Goal: Information Seeking & Learning: Learn about a topic

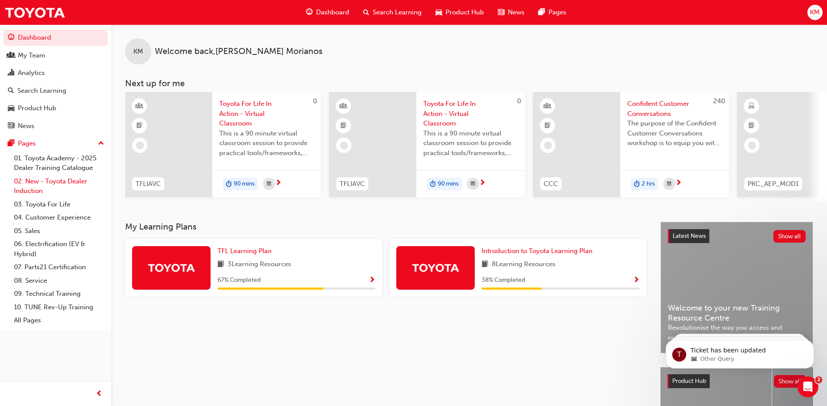
click at [50, 180] on link "02. New - Toyota Dealer Induction" at bounding box center [58, 186] width 97 height 23
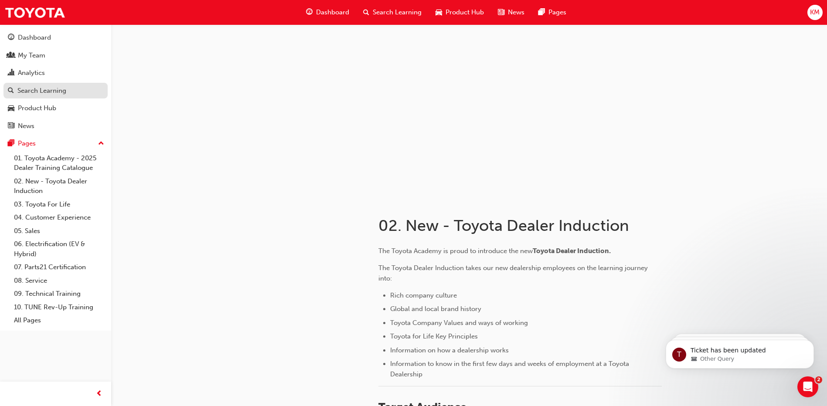
click at [40, 86] on div "Search Learning" at bounding box center [41, 91] width 49 height 10
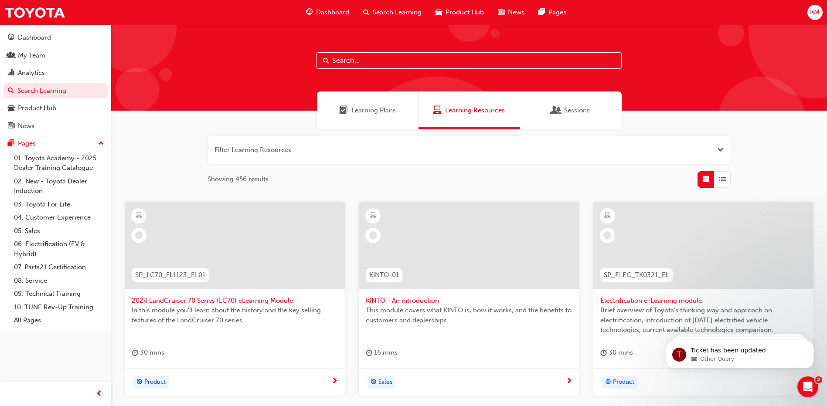
click at [364, 59] on input "text" at bounding box center [468, 60] width 305 height 17
type input "australian consumer law"
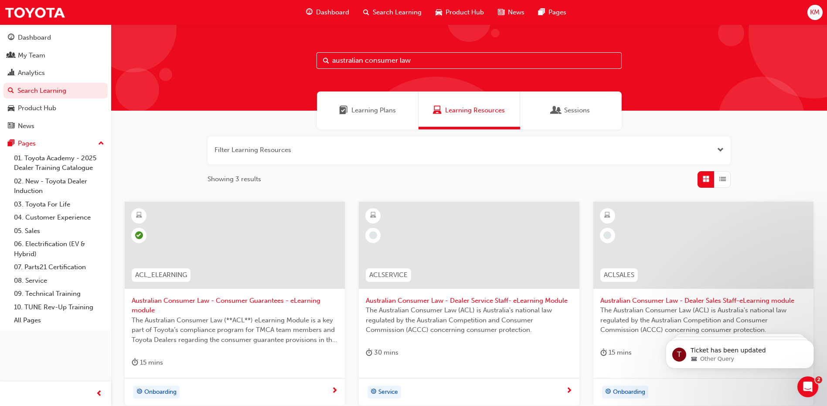
click at [427, 251] on div at bounding box center [469, 245] width 220 height 87
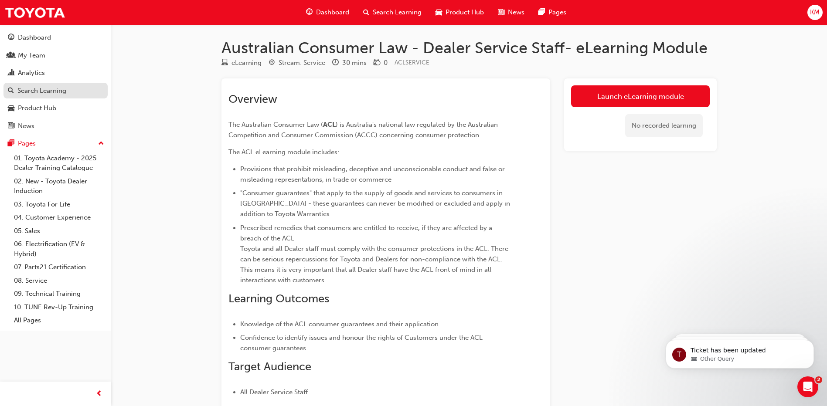
click at [46, 92] on div "Search Learning" at bounding box center [41, 91] width 49 height 10
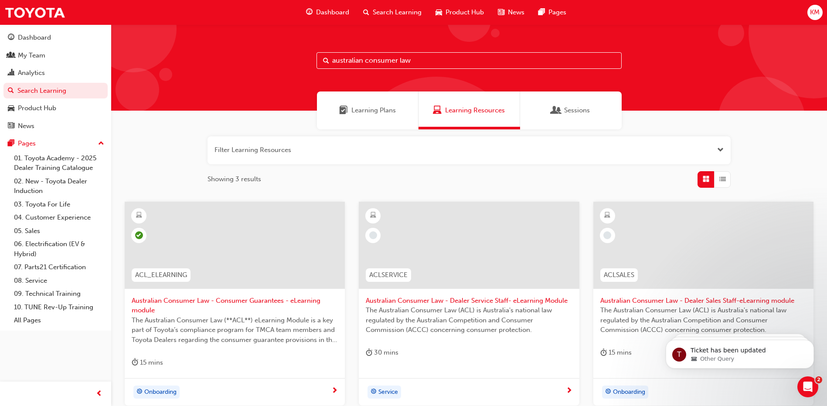
drag, startPoint x: 432, startPoint y: 58, endPoint x: 301, endPoint y: 59, distance: 131.6
click at [301, 59] on div "australian consumer law" at bounding box center [468, 67] width 715 height 86
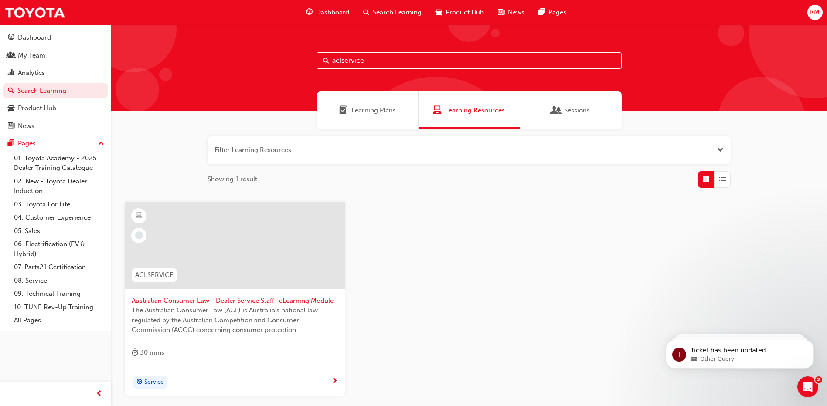
drag, startPoint x: 381, startPoint y: 59, endPoint x: 285, endPoint y: 59, distance: 95.4
click at [285, 59] on div "aclservice" at bounding box center [468, 67] width 715 height 86
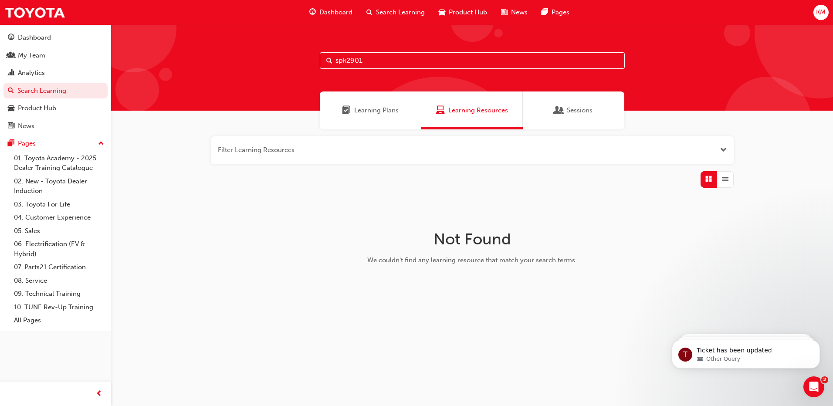
drag, startPoint x: 335, startPoint y: 61, endPoint x: 478, endPoint y: 61, distance: 142.5
click at [478, 61] on input "spk2901" at bounding box center [472, 60] width 305 height 17
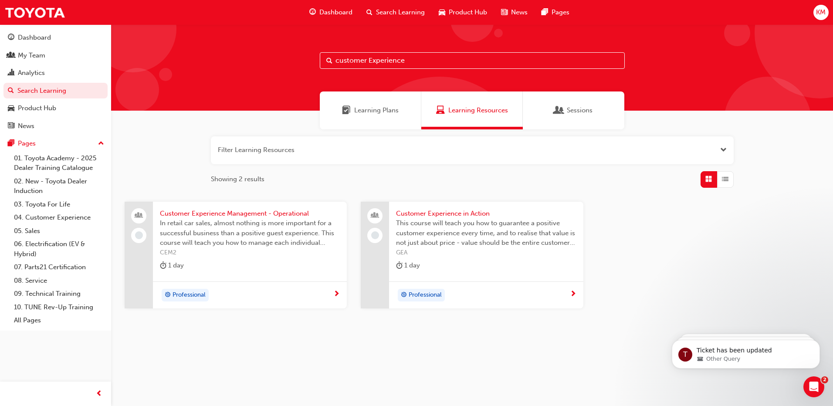
click at [336, 62] on input "customer Experience" at bounding box center [472, 60] width 305 height 17
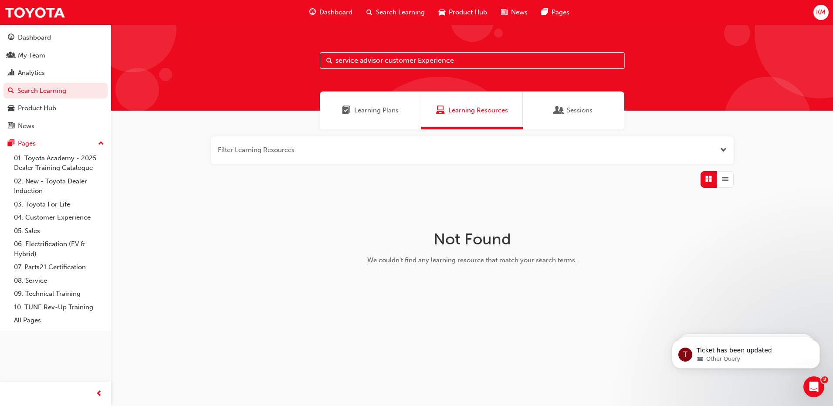
drag, startPoint x: 385, startPoint y: 61, endPoint x: 627, endPoint y: 58, distance: 242.3
click at [627, 58] on div "service advisor customer Experience" at bounding box center [472, 67] width 722 height 86
type input "service advisor"
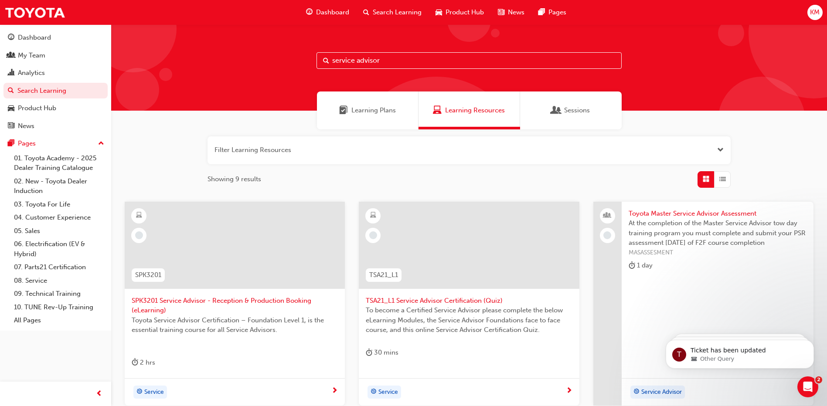
click at [199, 227] on div at bounding box center [235, 245] width 220 height 87
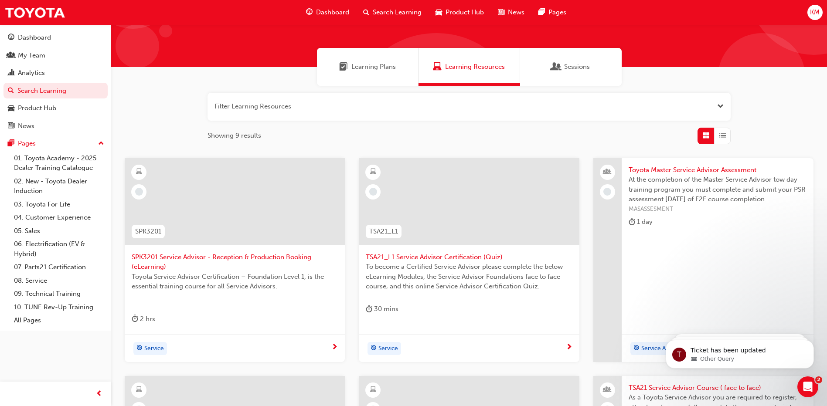
scroll to position [131, 0]
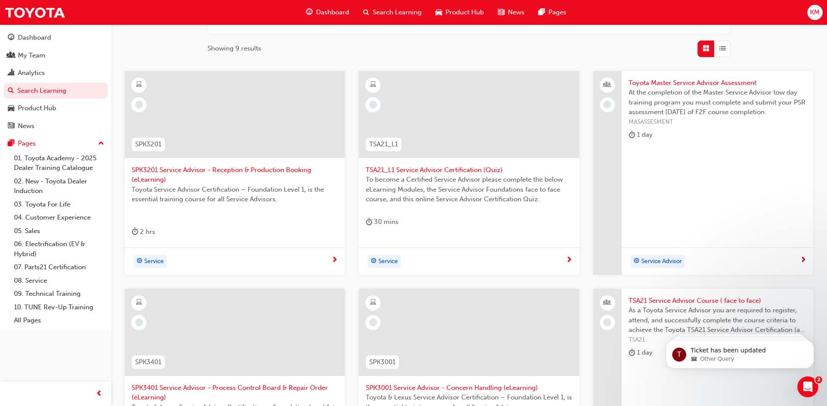
click at [568, 259] on span "next-icon" at bounding box center [569, 261] width 7 height 8
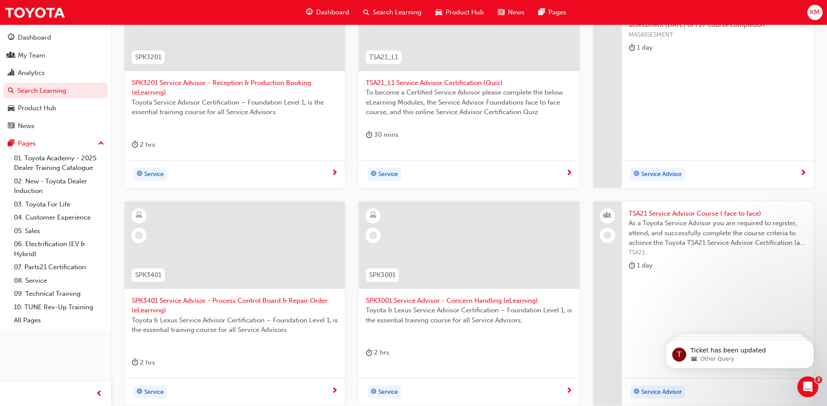
scroll to position [261, 0]
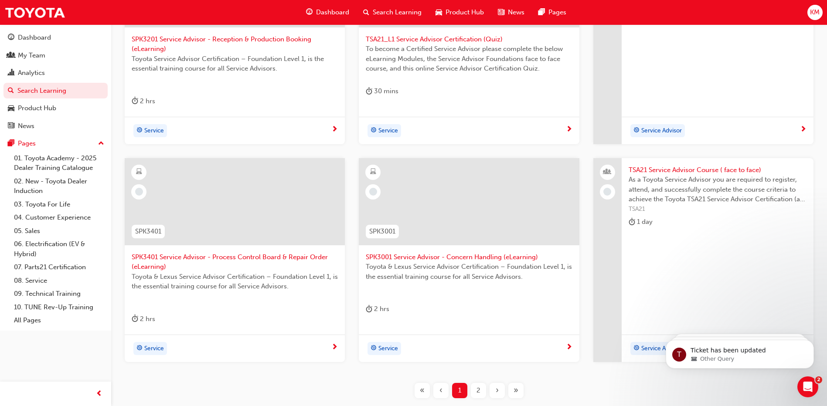
click at [477, 392] on span "2" at bounding box center [478, 391] width 4 height 10
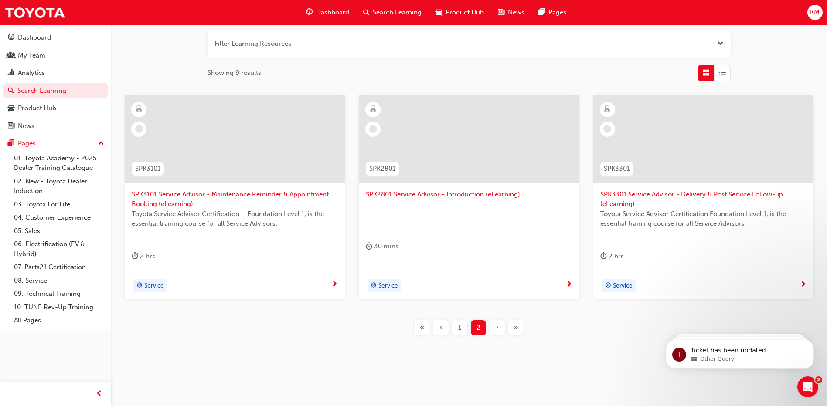
click at [461, 326] on span "1" at bounding box center [459, 328] width 3 height 10
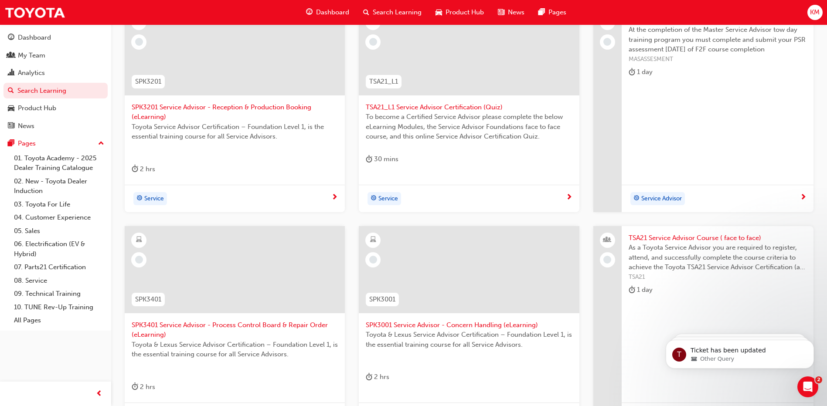
scroll to position [150, 0]
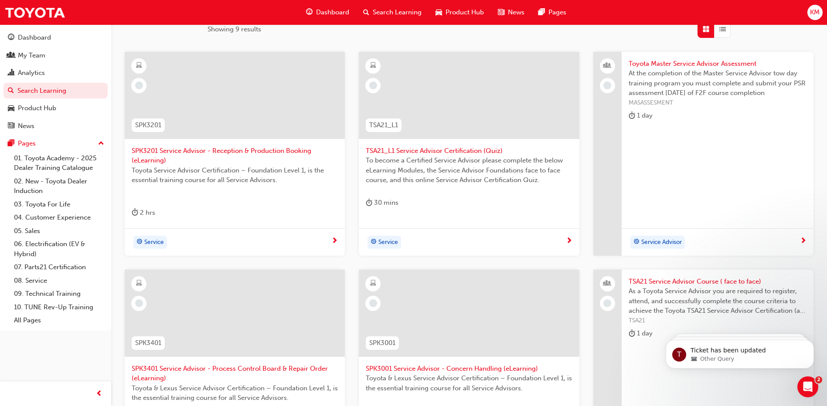
click at [415, 154] on span "TSA21_L1 Service Advisor Certification (Quiz)" at bounding box center [469, 151] width 206 height 10
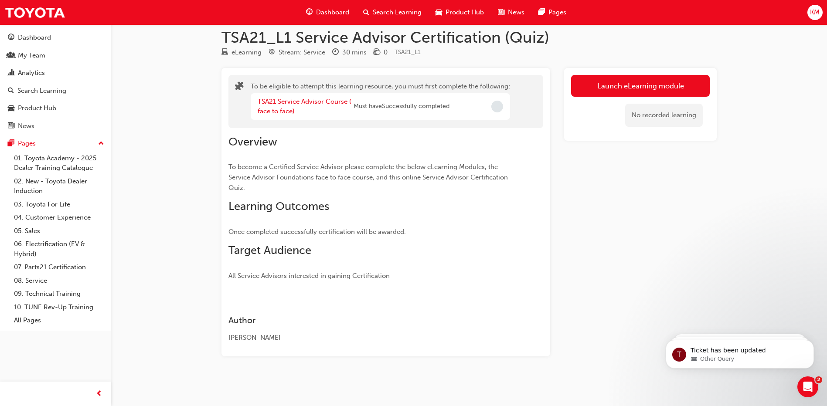
scroll to position [10, 0]
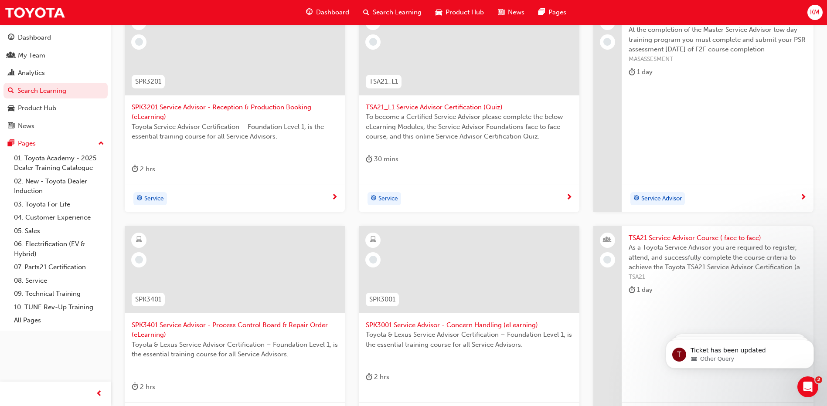
scroll to position [281, 0]
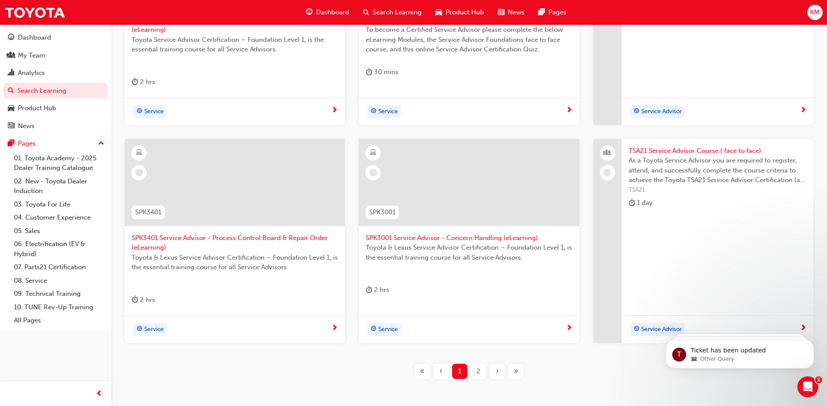
click at [480, 371] on span "2" at bounding box center [478, 371] width 4 height 10
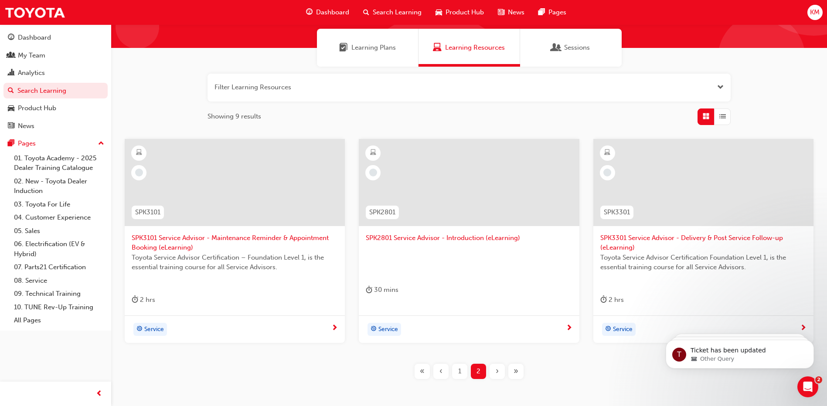
scroll to position [106, 0]
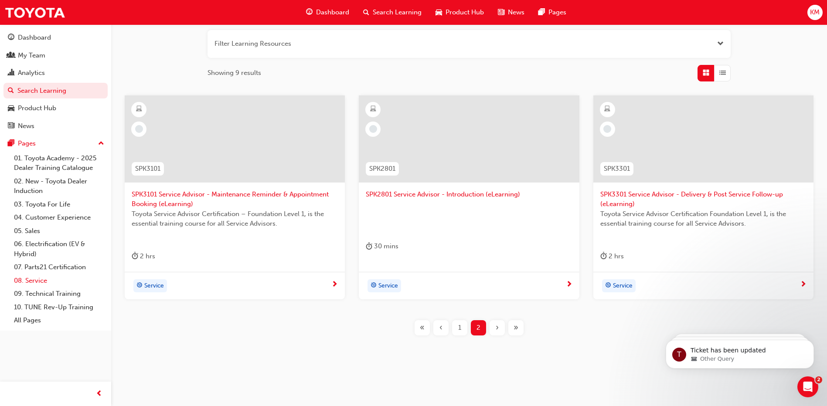
click at [47, 280] on link "08. Service" at bounding box center [58, 281] width 97 height 14
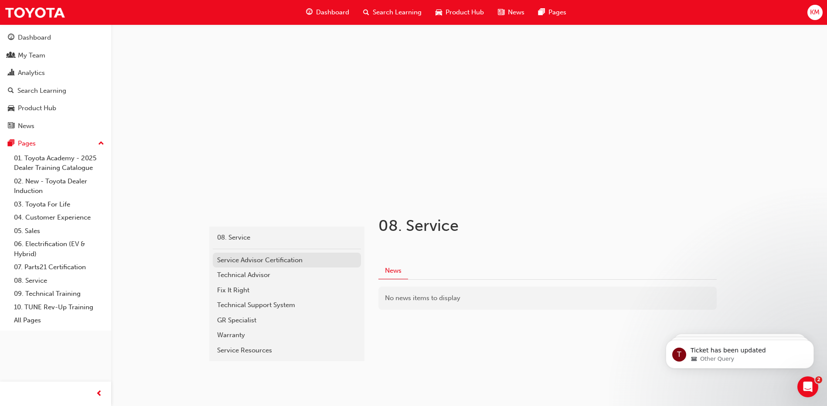
click at [273, 260] on div "Service Advisor Certification" at bounding box center [286, 260] width 139 height 10
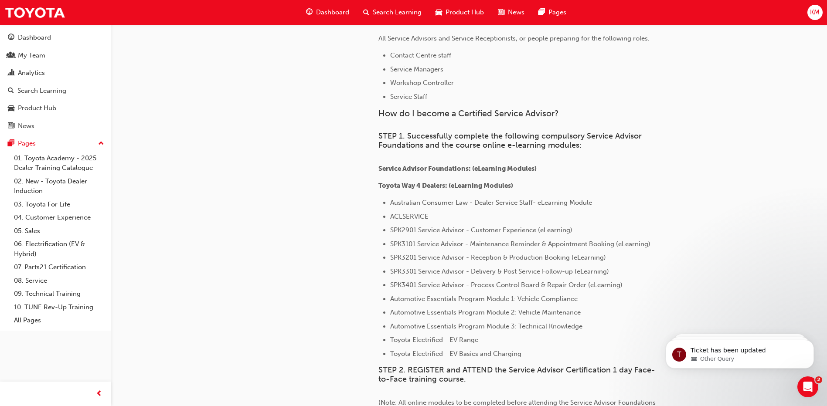
scroll to position [261, 0]
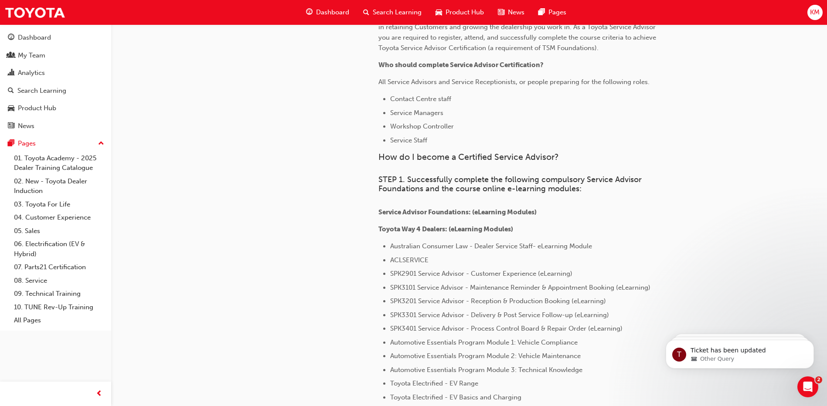
click at [404, 273] on span "SPK2901 Service Advisor - Customer Experience (eLearning)" at bounding box center [481, 274] width 182 height 8
click at [45, 95] on div "Search Learning" at bounding box center [55, 90] width 95 height 11
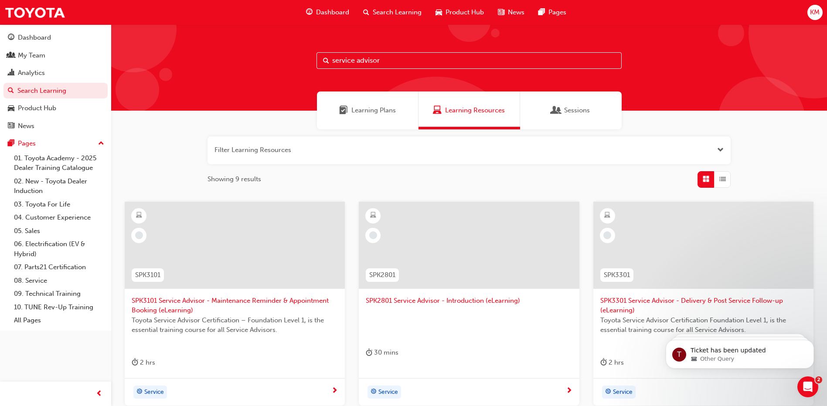
click at [481, 111] on span "Learning Resources" at bounding box center [475, 110] width 60 height 10
click at [396, 109] on div "Learning Plans" at bounding box center [368, 111] width 102 height 38
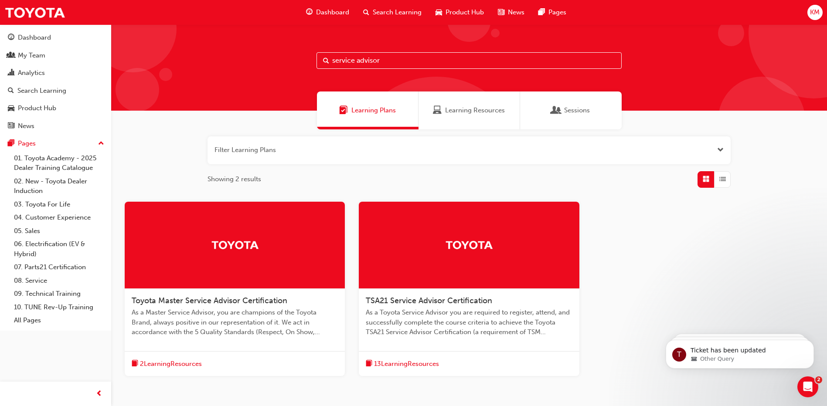
click at [391, 359] on span "13 Learning Resources" at bounding box center [406, 364] width 65 height 10
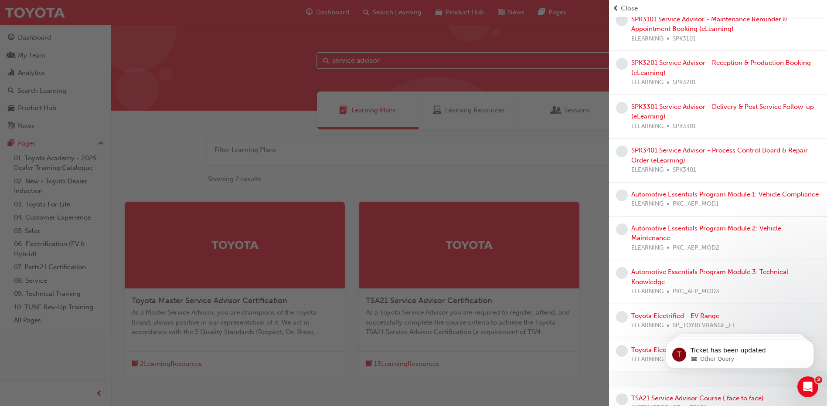
scroll to position [164, 0]
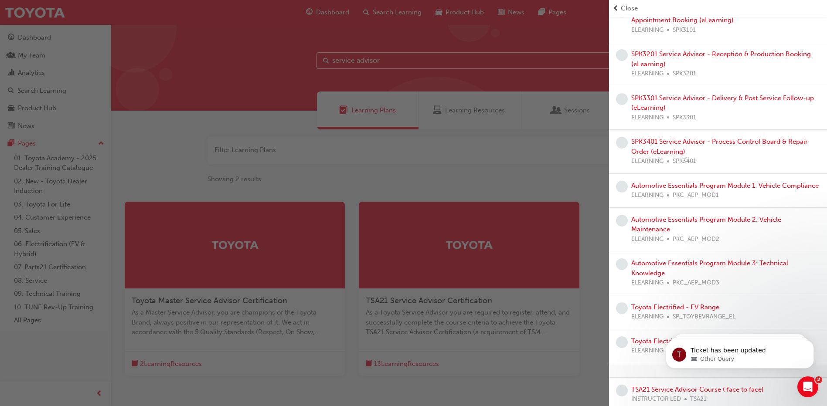
drag, startPoint x: 823, startPoint y: 247, endPoint x: 161, endPoint y: 25, distance: 698.0
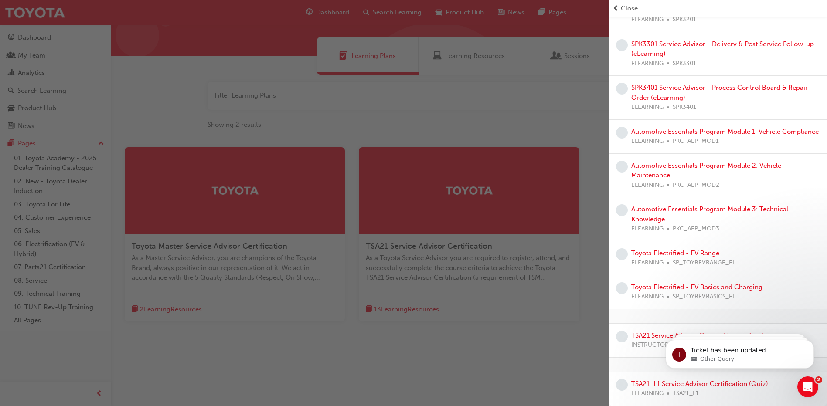
scroll to position [227, 0]
